Goal: Task Accomplishment & Management: Manage account settings

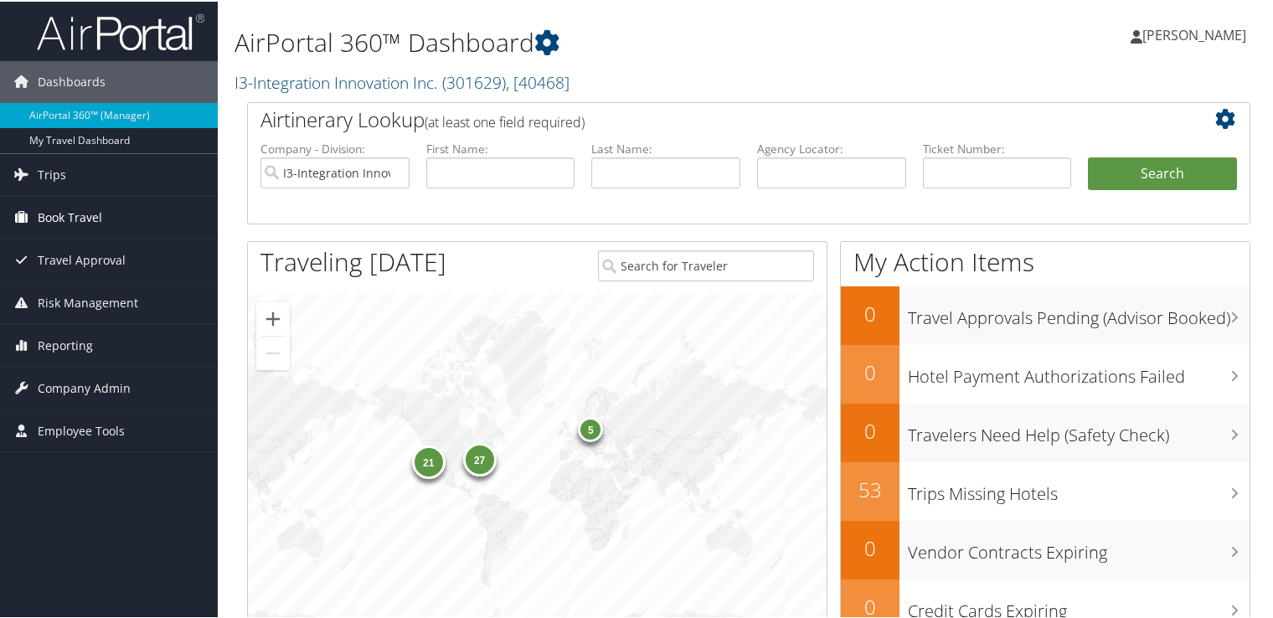
click at [90, 218] on span "Book Travel" at bounding box center [70, 216] width 65 height 42
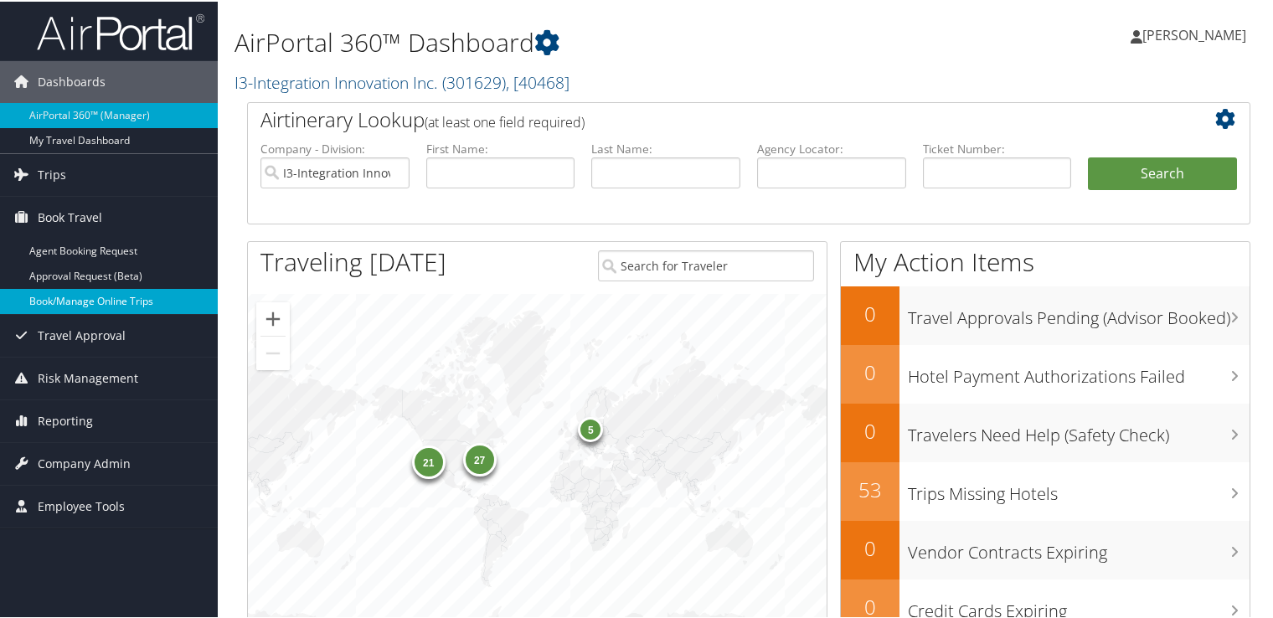
click at [102, 300] on link "Book/Manage Online Trips" at bounding box center [109, 299] width 218 height 25
click at [65, 462] on span "Company Admin" at bounding box center [84, 462] width 93 height 42
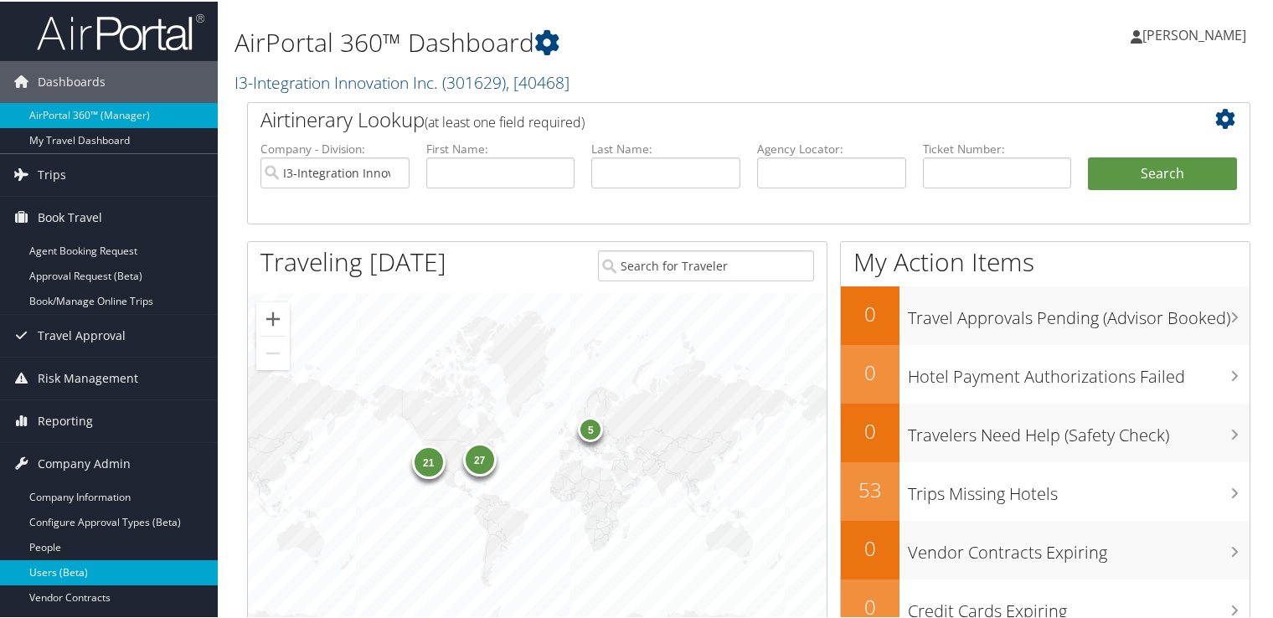
click at [65, 565] on link "Users (Beta)" at bounding box center [109, 571] width 218 height 25
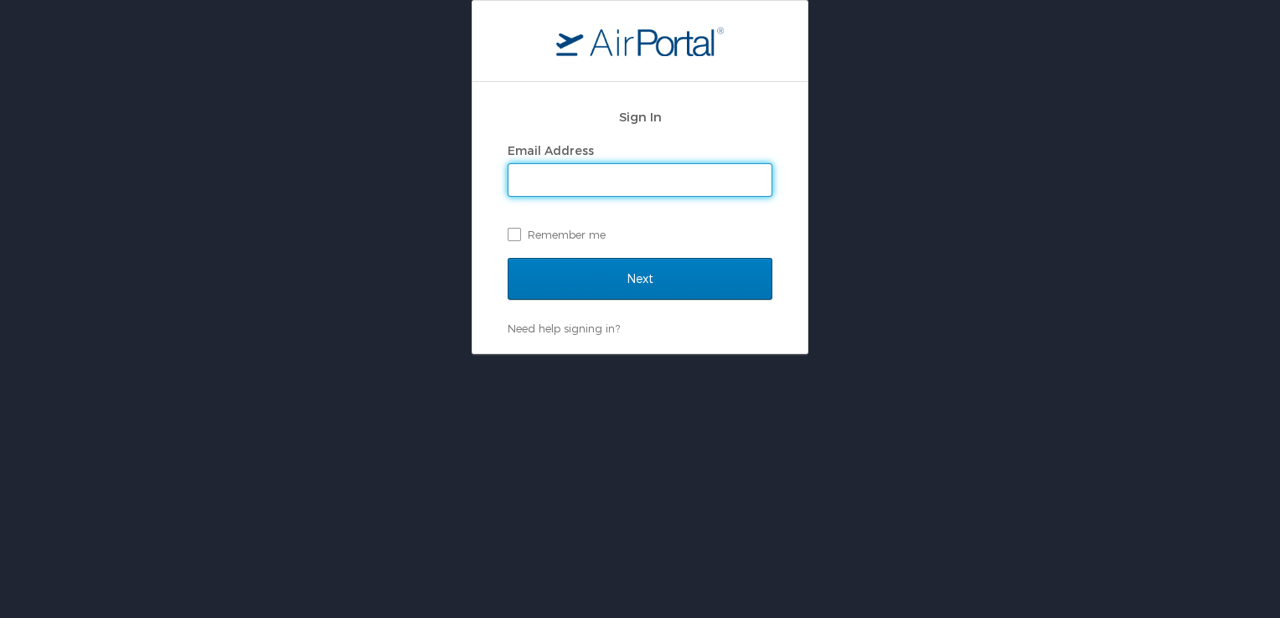
type input "naomi.smith@i3-corps.com"
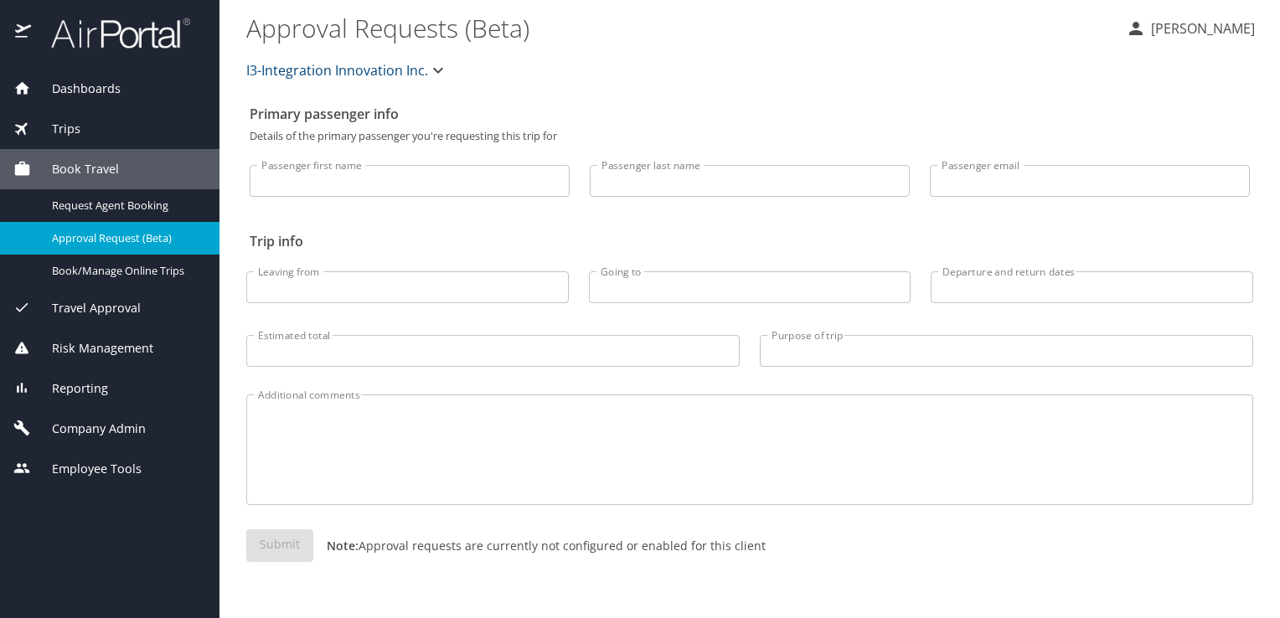
click at [87, 431] on span "Company Admin" at bounding box center [88, 429] width 115 height 18
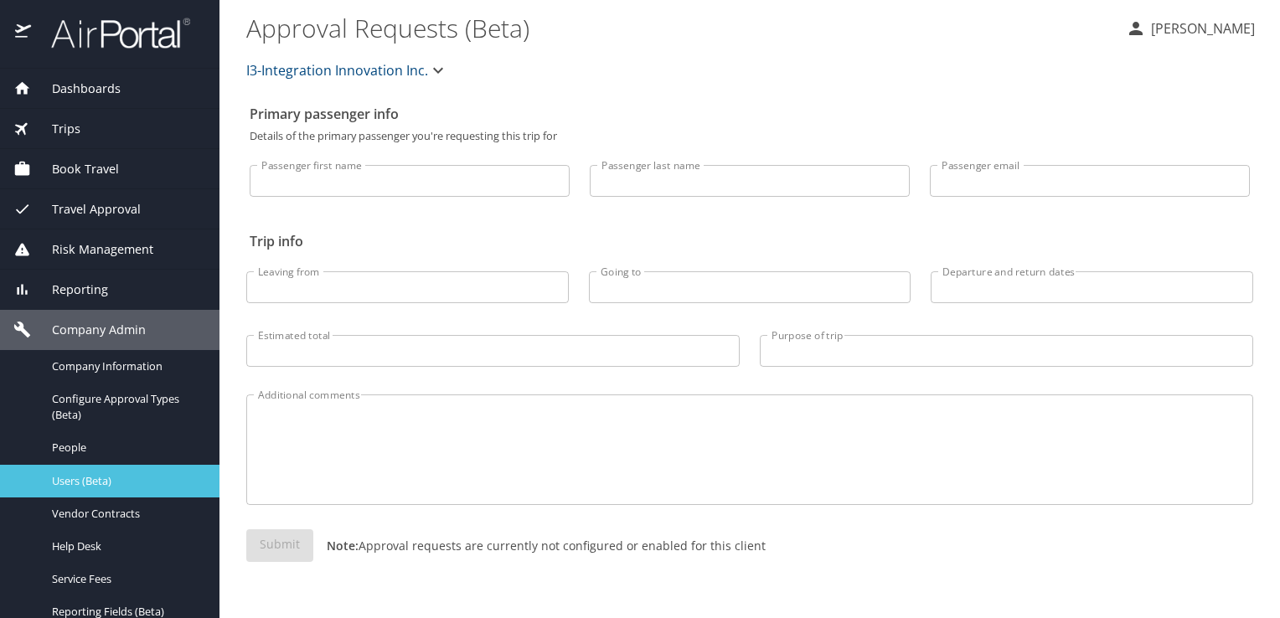
click at [116, 491] on link "Users (Beta)" at bounding box center [109, 481] width 219 height 33
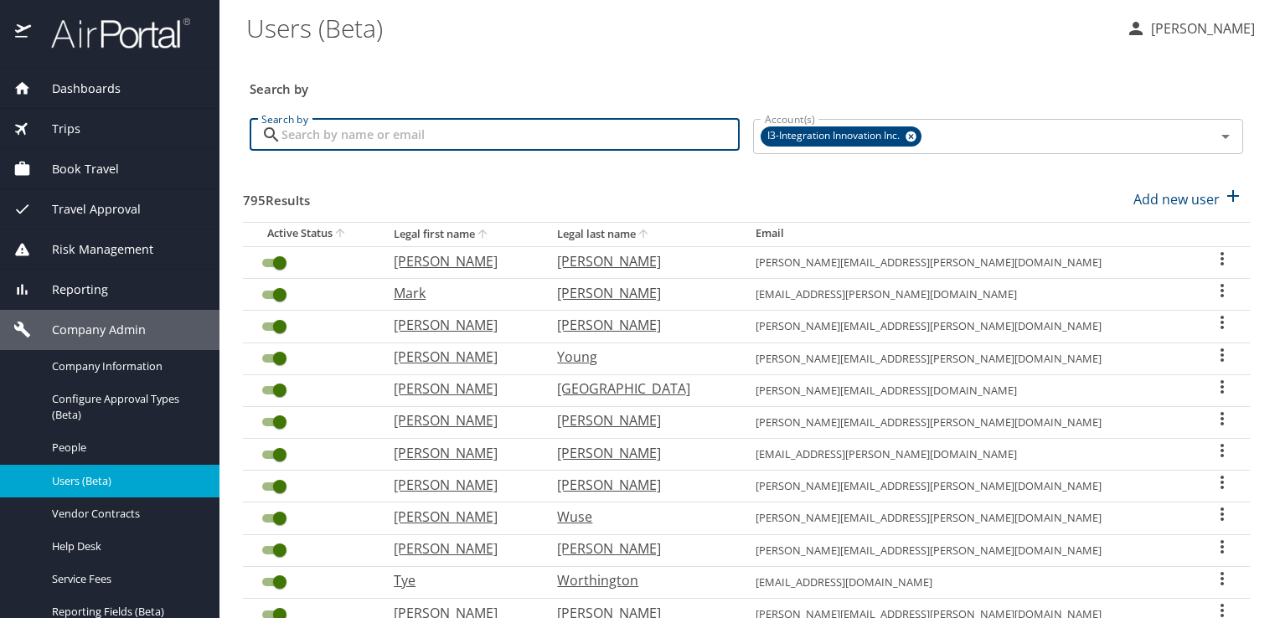
click at [452, 132] on input "Search by" at bounding box center [510, 135] width 458 height 32
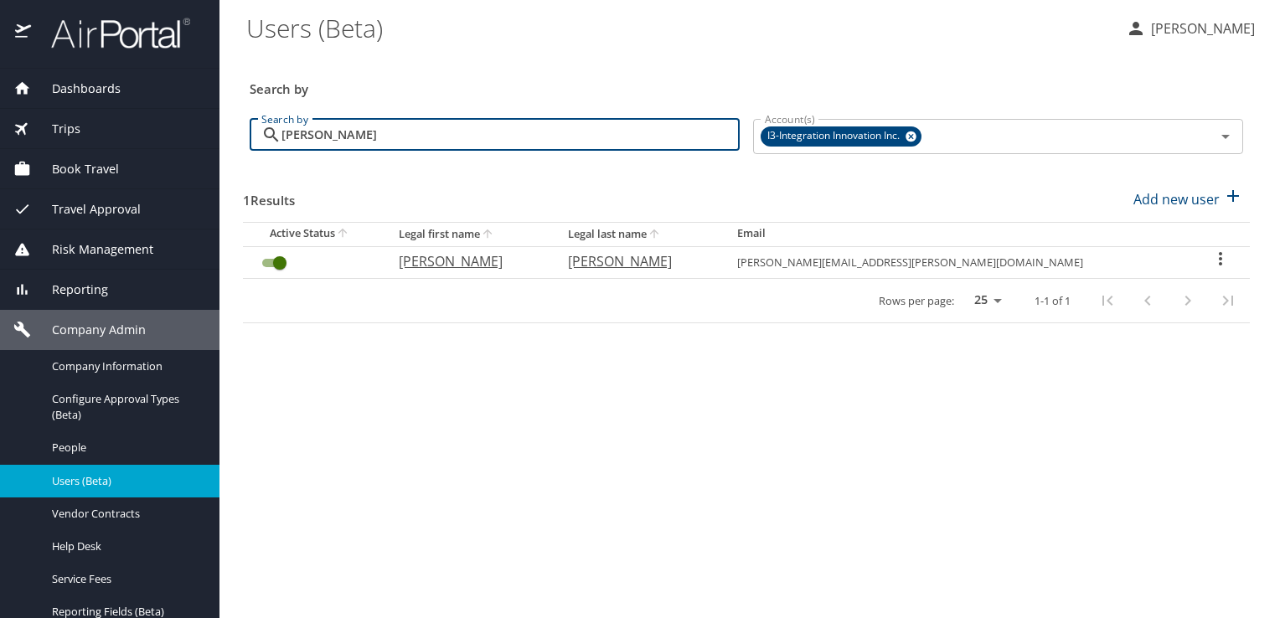
type input "[PERSON_NAME]"
click at [1211, 261] on icon "User Search Table" at bounding box center [1221, 259] width 20 height 20
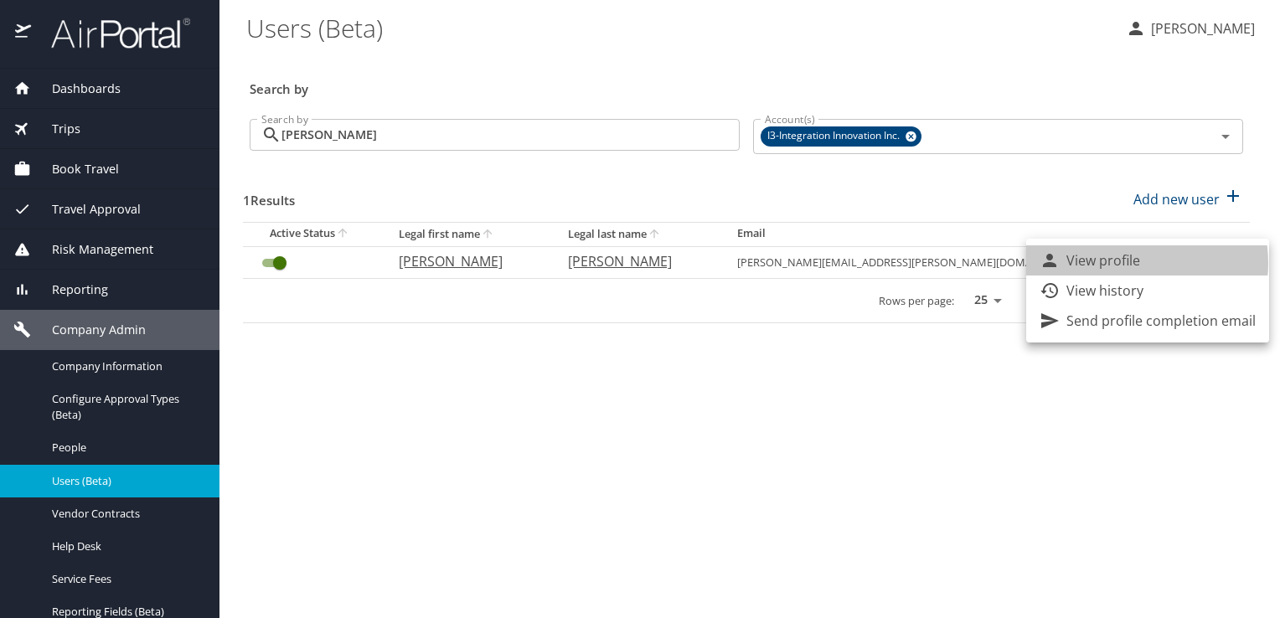
click at [1128, 263] on p "View profile" at bounding box center [1103, 260] width 74 height 20
select select "US"
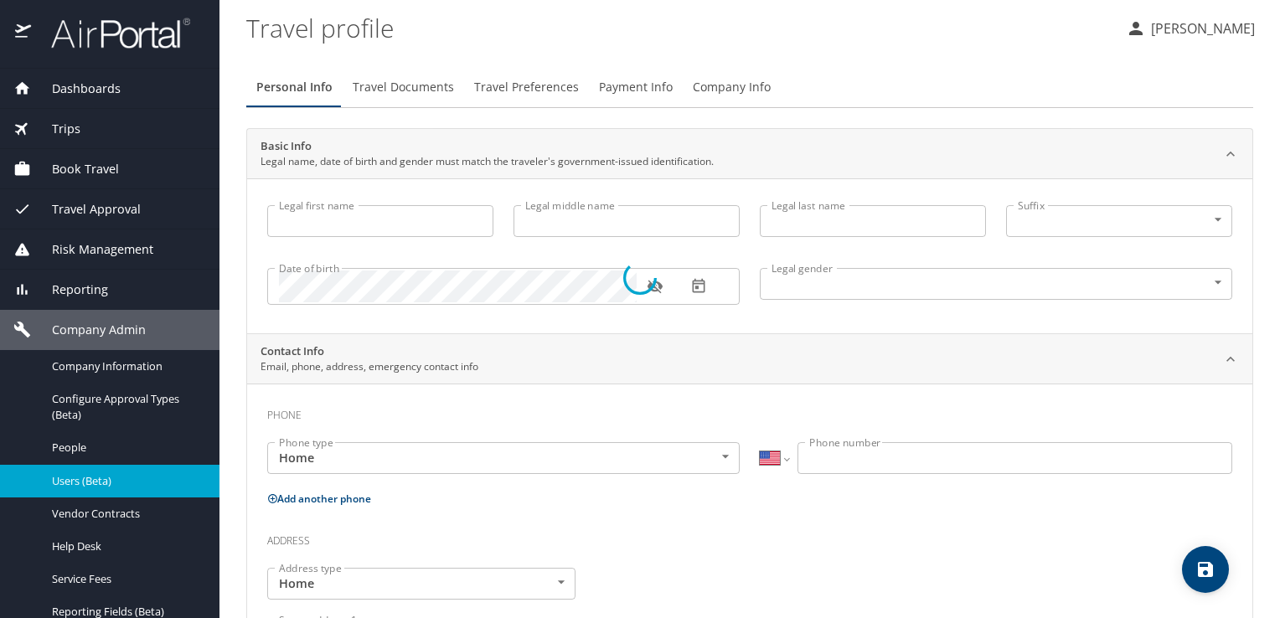
select select "US"
select select "KP"
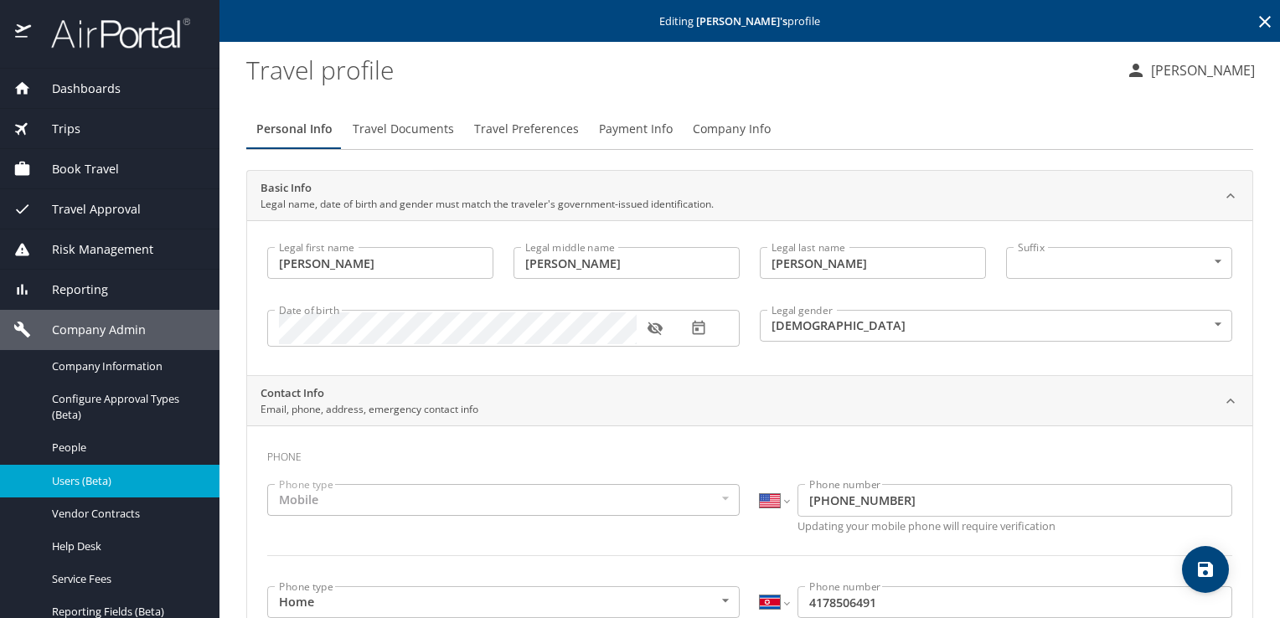
type input "[PERSON_NAME]"
type input "[DEMOGRAPHIC_DATA]"
type input "[PERSON_NAME]"
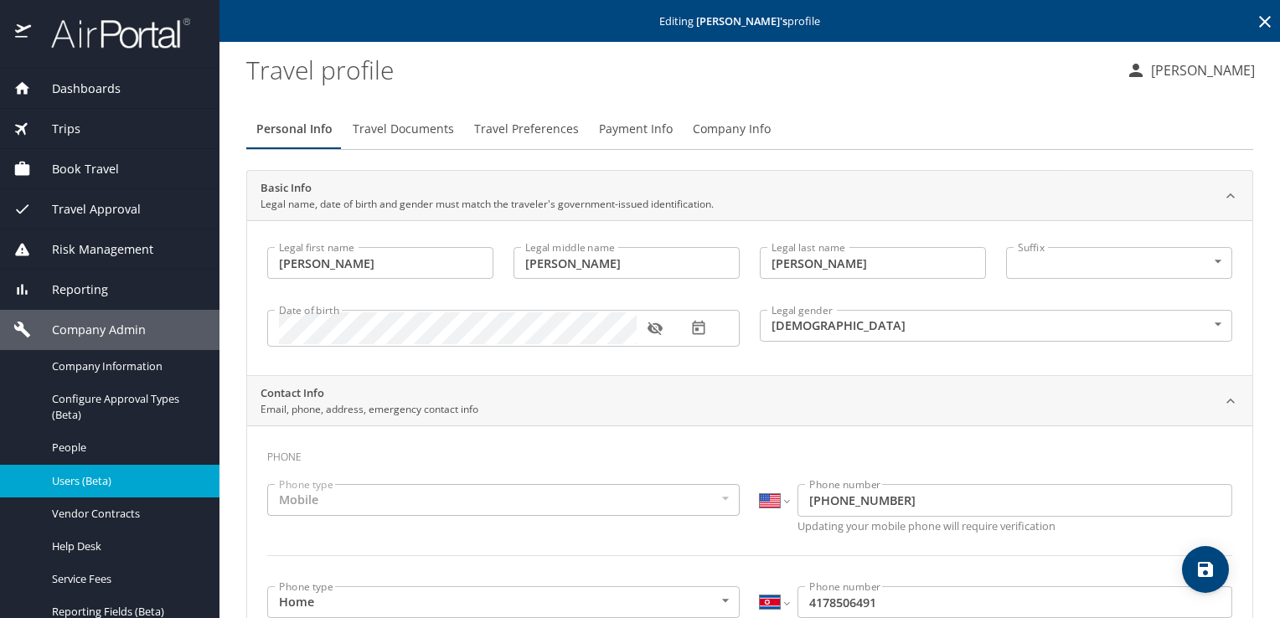
type input "[PERSON_NAME]"
select select "KP"
type input "4178506306"
click at [631, 131] on span "Payment Info" at bounding box center [636, 129] width 74 height 21
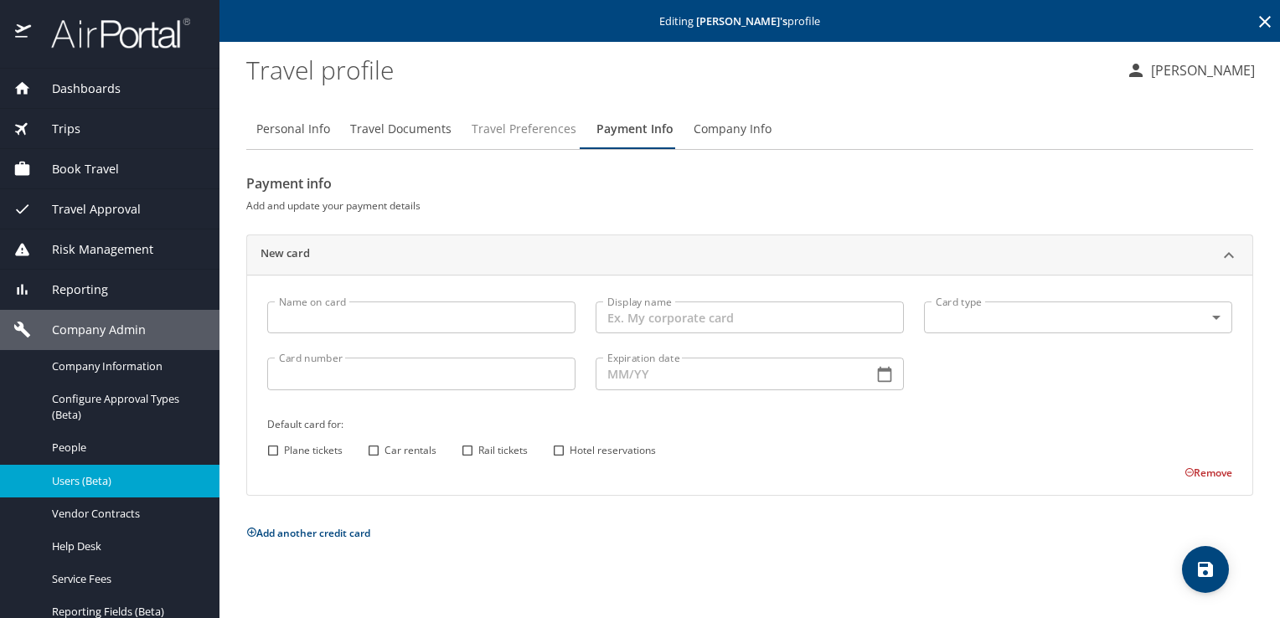
click at [510, 130] on span "Travel Preferences" at bounding box center [524, 129] width 105 height 21
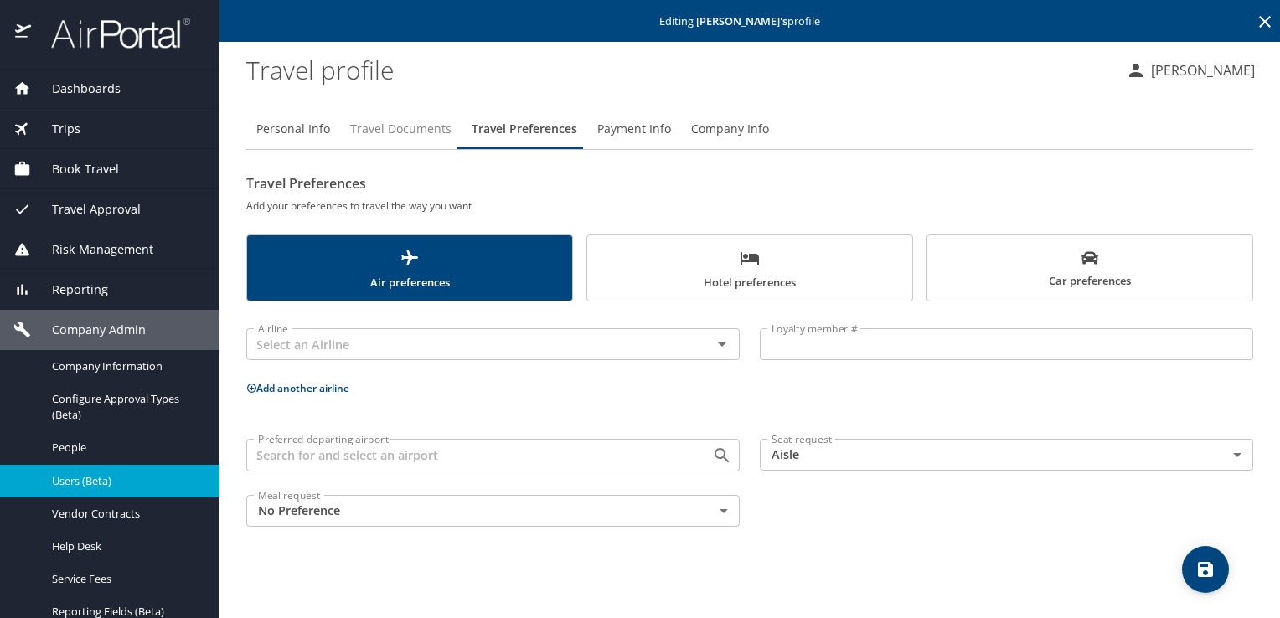
click at [373, 129] on span "Travel Documents" at bounding box center [400, 129] width 101 height 21
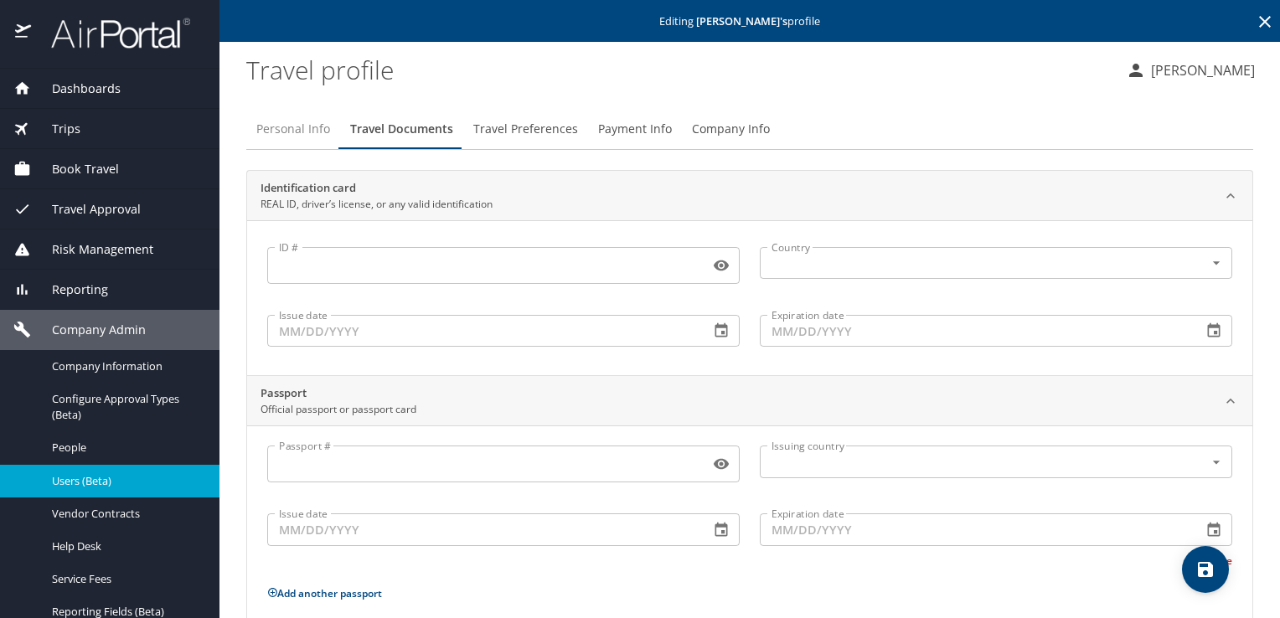
click at [307, 126] on span "Personal Info" at bounding box center [293, 129] width 74 height 21
select select "US"
select select "KP"
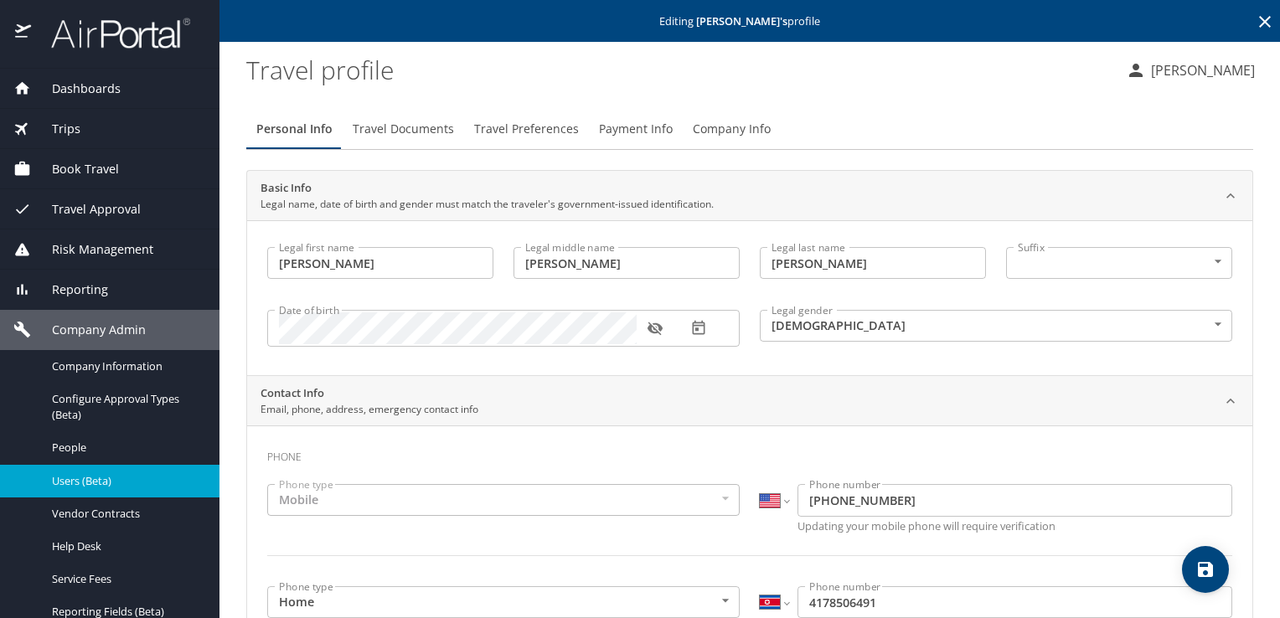
click at [1260, 16] on icon at bounding box center [1265, 22] width 20 height 20
